Goal: Transaction & Acquisition: Book appointment/travel/reservation

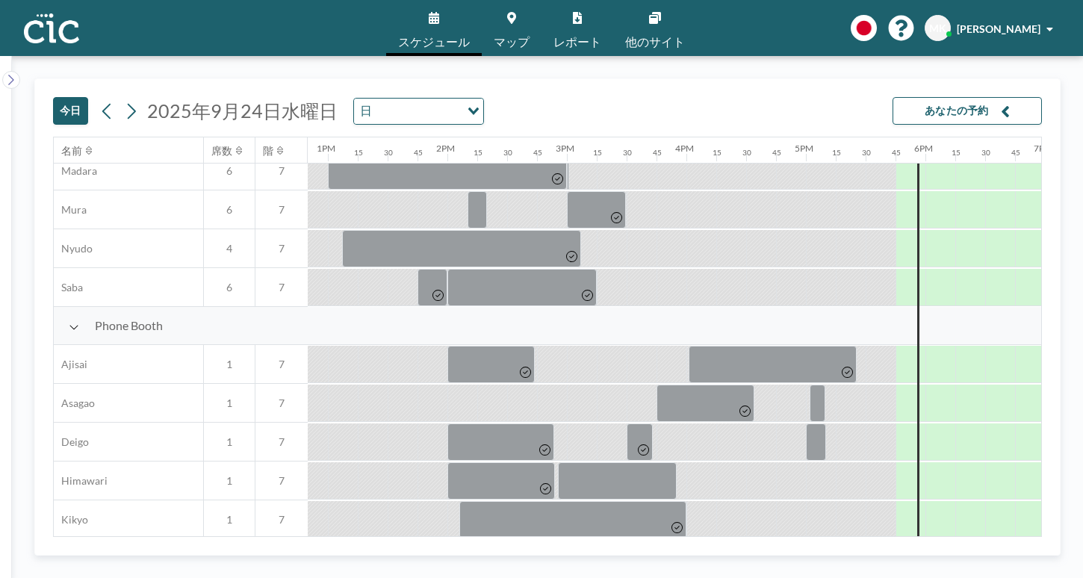
scroll to position [284, 1533]
click at [917, 310] on div at bounding box center [918, 578] width 2 height 1396
click at [920, 423] on div at bounding box center [922, 441] width 5 height 37
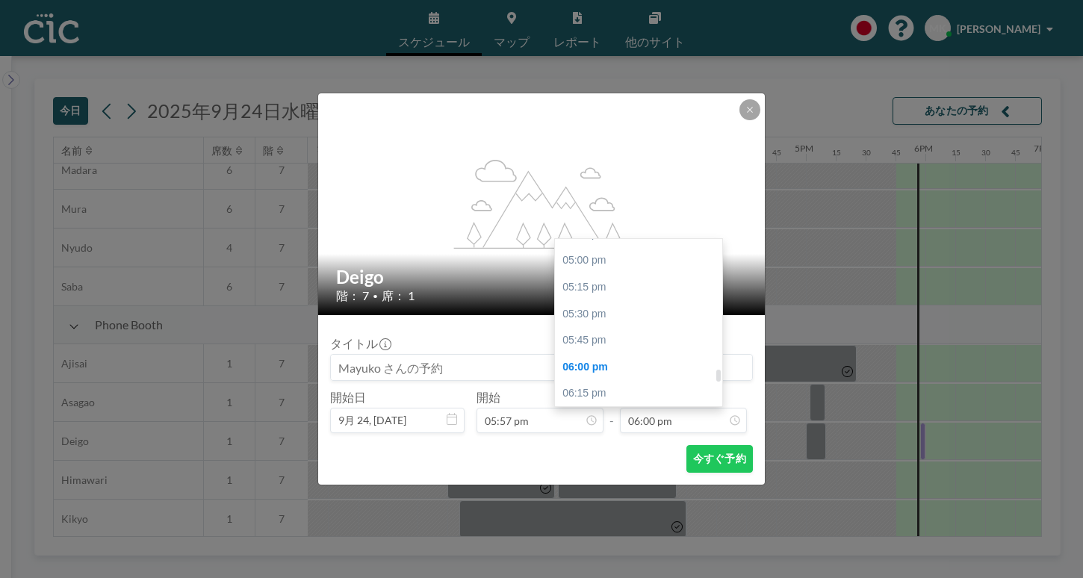
scroll to position [1811, 0]
click at [628, 556] on div "08:00 pm" at bounding box center [638, 569] width 167 height 27
type input "08:00 pm"
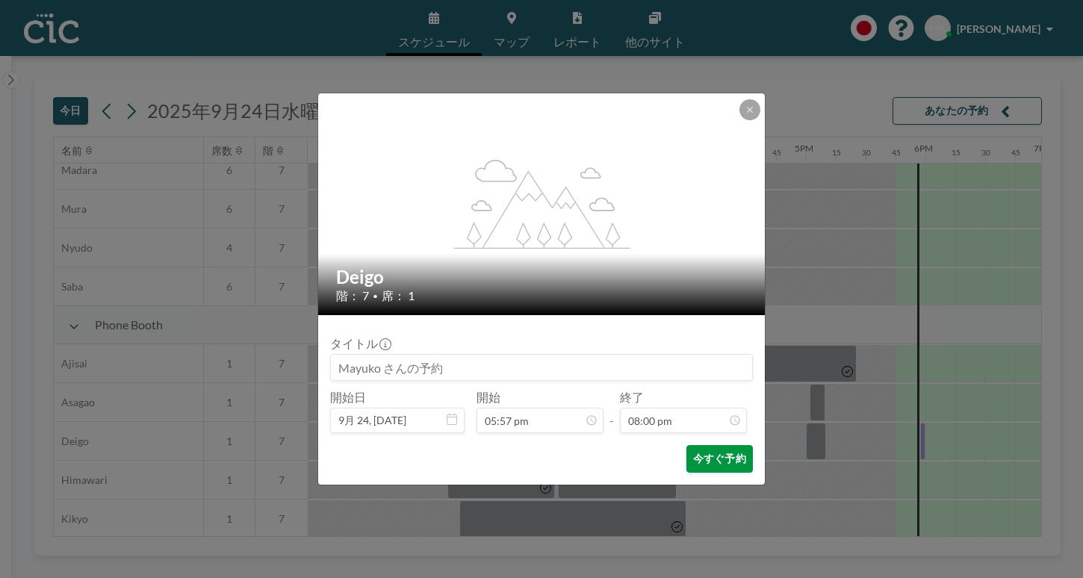
scroll to position [1908, 0]
click at [686, 445] on button "今すぐ予約" at bounding box center [719, 459] width 66 height 28
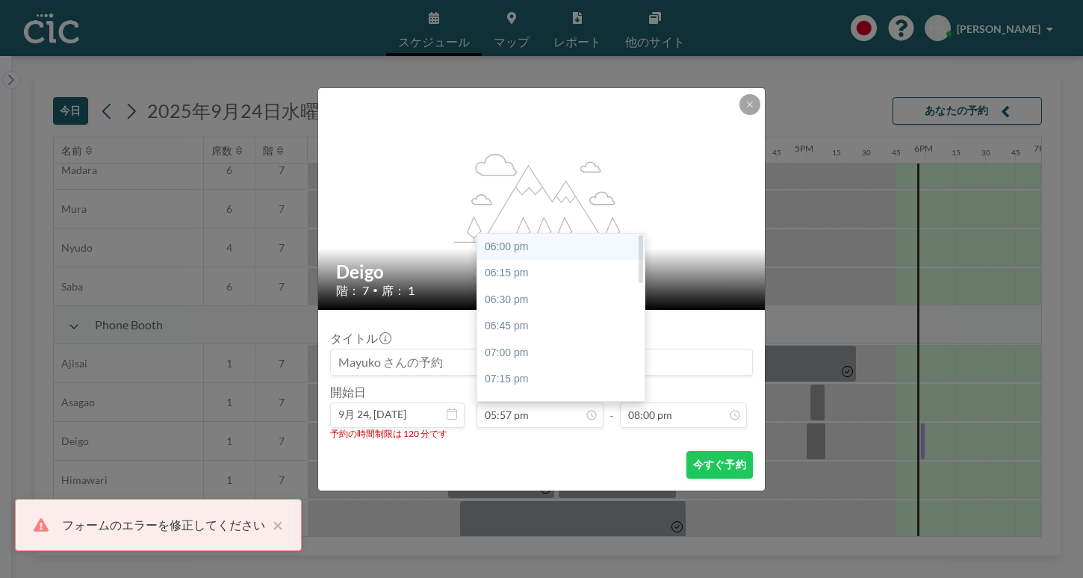
click at [553, 234] on div "06:00 pm" at bounding box center [560, 247] width 167 height 27
type input "06:00 pm"
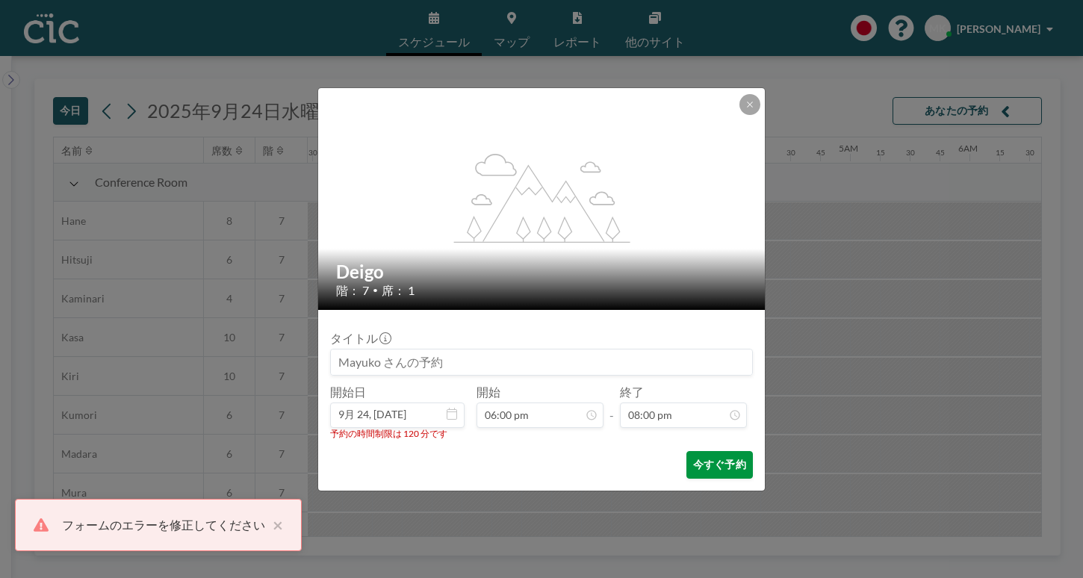
click at [686, 451] on button "今すぐ予約" at bounding box center [719, 465] width 66 height 28
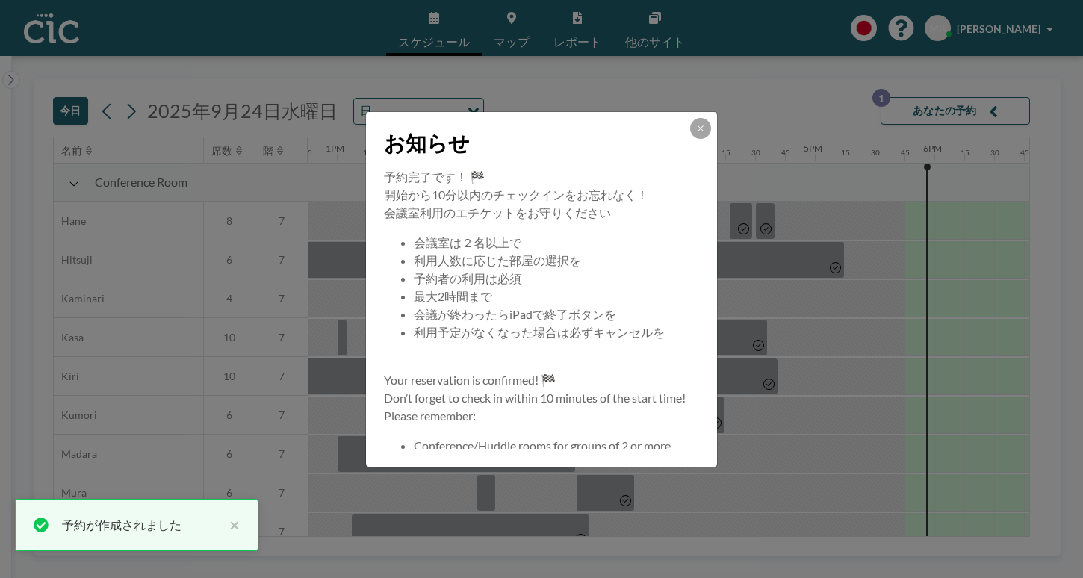
scroll to position [0, 1533]
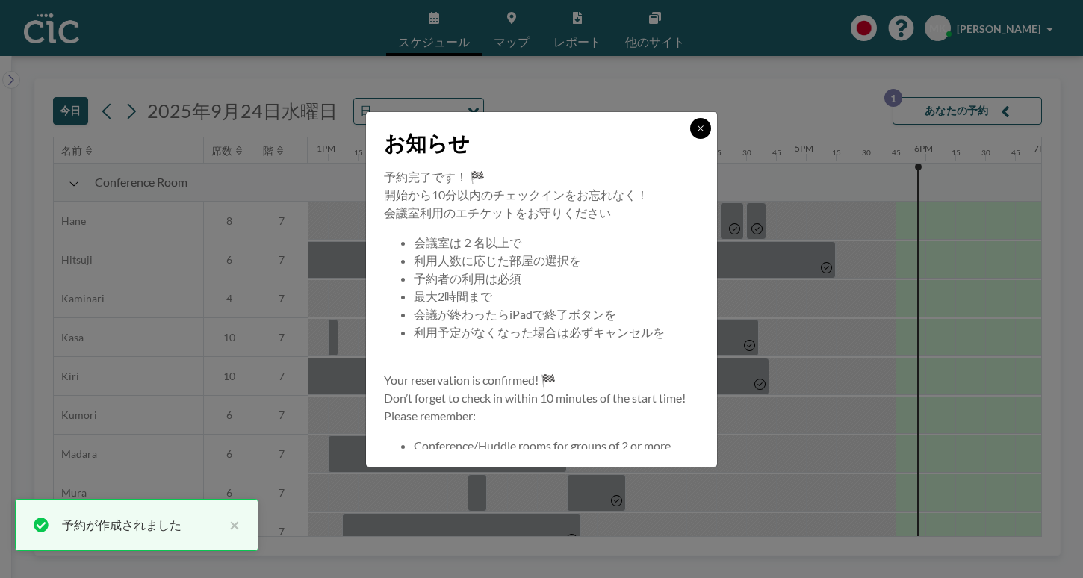
click at [690, 139] on button at bounding box center [700, 128] width 21 height 21
